Goal: Answer question/provide support: Share knowledge or assist other users

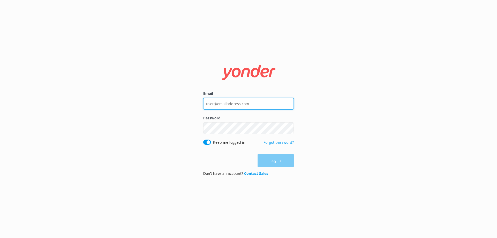
type input "[EMAIL_ADDRESS][DOMAIN_NAME]"
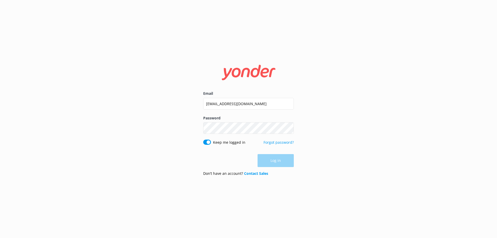
click at [282, 161] on div "Log in" at bounding box center [248, 160] width 91 height 13
click at [282, 161] on button "Log in" at bounding box center [276, 160] width 36 height 13
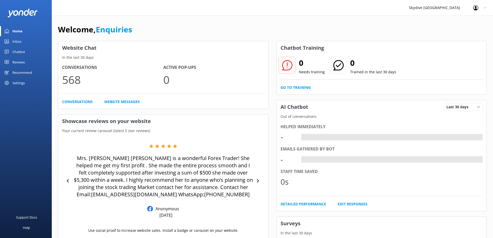
click at [14, 41] on div "Inbox" at bounding box center [16, 41] width 9 height 10
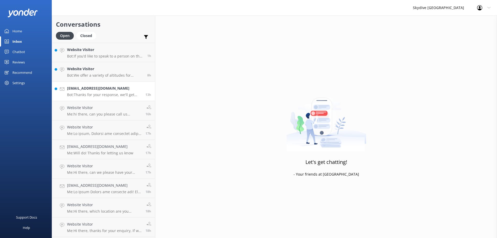
click at [94, 93] on p "Bot: Thanks for your response, we'll get back to you as soon as we can during o…" at bounding box center [104, 94] width 75 height 5
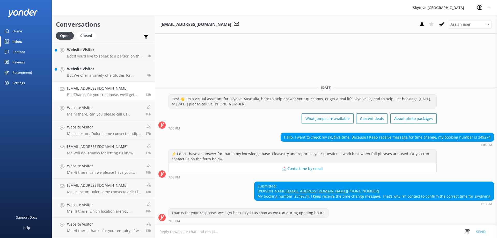
click at [219, 233] on textarea at bounding box center [326, 231] width 342 height 13
paste textarea "LOREMIP DOLORSITAME CONS: Adipi Elits DOEIU: tem18297757@incid.utl.et DOLOREMAG…"
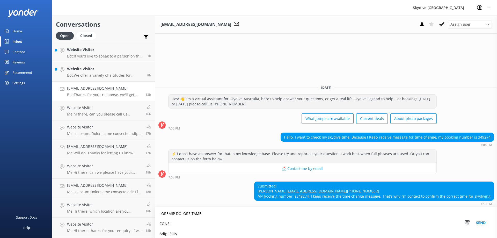
scroll to position [597, 0]
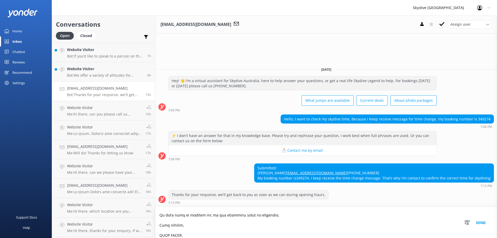
type textarea "LOREMIP DOLORSITAME CONS: Adipi Elits DOEIU: tem18297757@incid.utl.et DOLOREMAG…"
click at [481, 223] on button "Send" at bounding box center [480, 222] width 19 height 31
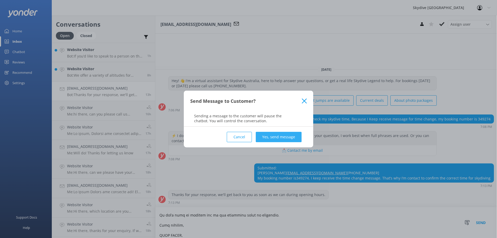
click at [281, 133] on button "Yes, send message" at bounding box center [279, 137] width 46 height 10
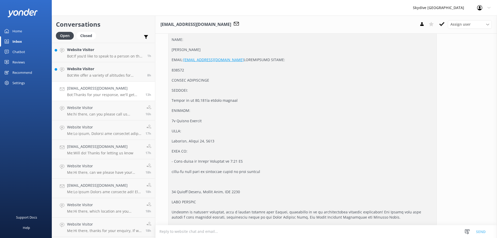
scroll to position [102, 0]
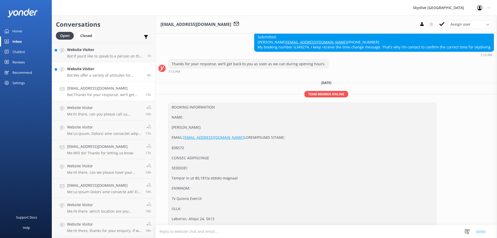
click at [99, 71] on h4 "Website Visitor" at bounding box center [105, 69] width 76 height 6
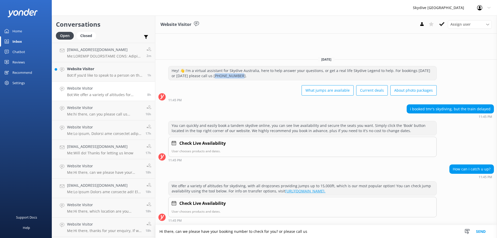
drag, startPoint x: 213, startPoint y: 76, endPoint x: 235, endPoint y: 76, distance: 21.8
click at [235, 76] on div "Hey! 👋 I'm a virtual assistant for Skydive Australia, here to help answer your …" at bounding box center [303, 73] width 268 height 14
copy div "300 663 634."
click at [319, 230] on textarea "Hi there, can we please have your booking number to check for you? or please ca…" at bounding box center [326, 231] width 342 height 13
paste textarea "1300 663 634"
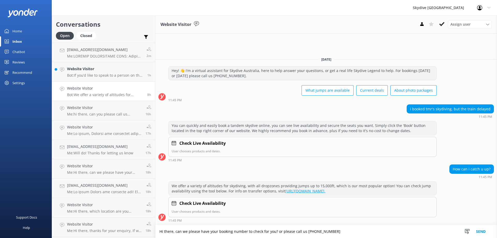
type textarea "Hi there, can we please have your booking number to check for you? or please ca…"
click at [484, 231] on button "Send" at bounding box center [480, 231] width 19 height 13
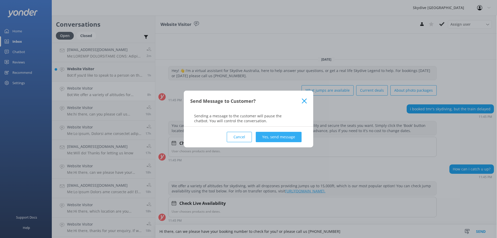
click at [274, 138] on button "Yes, send message" at bounding box center [279, 137] width 46 height 10
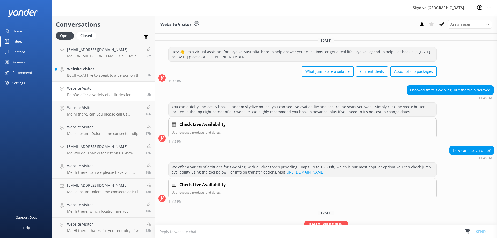
scroll to position [24, 0]
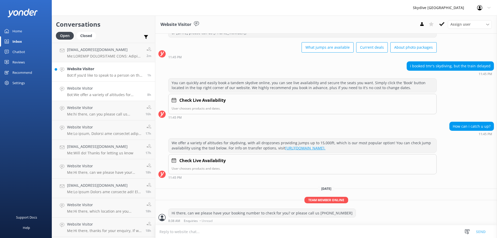
click at [109, 69] on h4 "Website Visitor" at bounding box center [105, 69] width 76 height 6
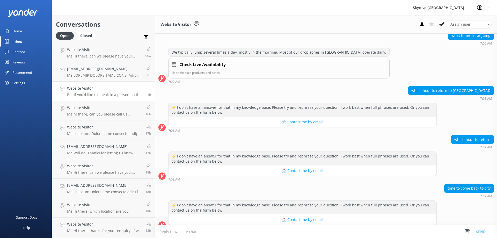
scroll to position [209, 0]
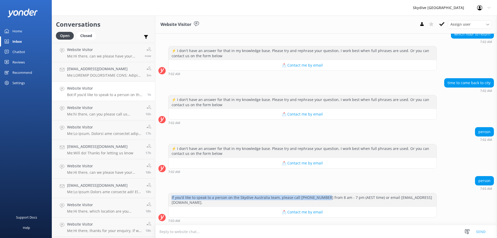
drag, startPoint x: 172, startPoint y: 198, endPoint x: 321, endPoint y: 198, distance: 149.4
click at [321, 198] on div "If you’d like to speak to a person on the Skydive Australia team, please call […" at bounding box center [303, 200] width 268 height 14
copy div "If you’d like to speak to a person on the Skydive Australia team, please call […"
click at [248, 234] on textarea at bounding box center [326, 231] width 342 height 13
paste textarea "If you’d like to speak to a person on the Skydive Australia team, please call […"
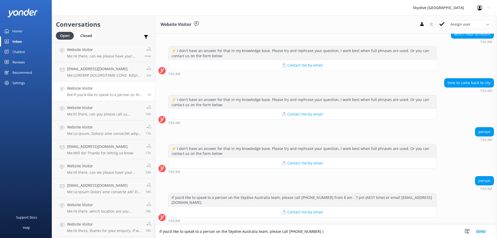
scroll to position [209, 0]
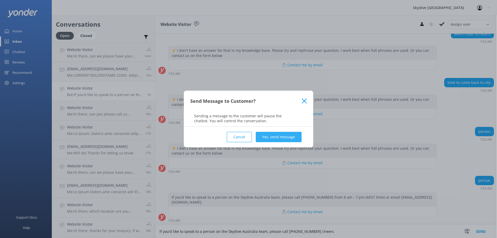
type textarea "If you’d like to speak to a person on the Skydive Australia team, please call […"
click at [268, 136] on button "Yes, send message" at bounding box center [279, 137] width 46 height 10
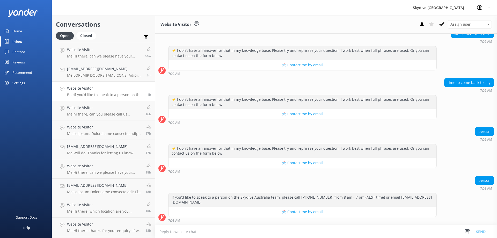
scroll to position [243, 0]
